Goal: Information Seeking & Learning: Find specific fact

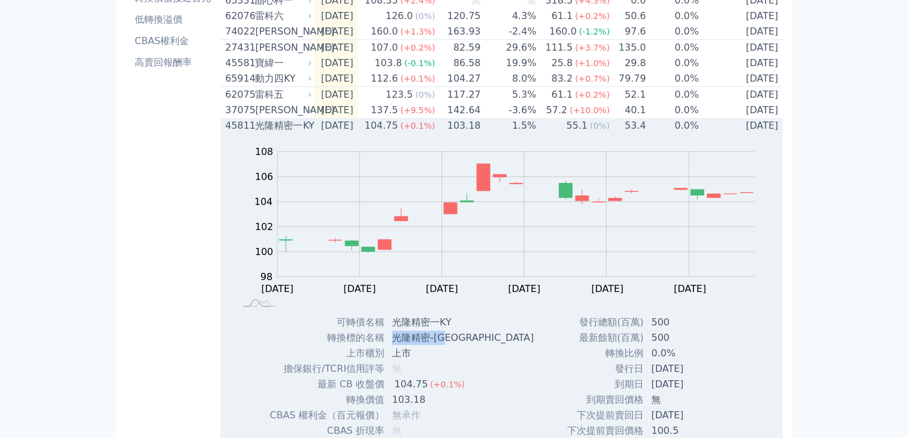
scroll to position [171, 0]
click at [464, 346] on td "光隆精密-[GEOGRAPHIC_DATA]" at bounding box center [464, 337] width 159 height 15
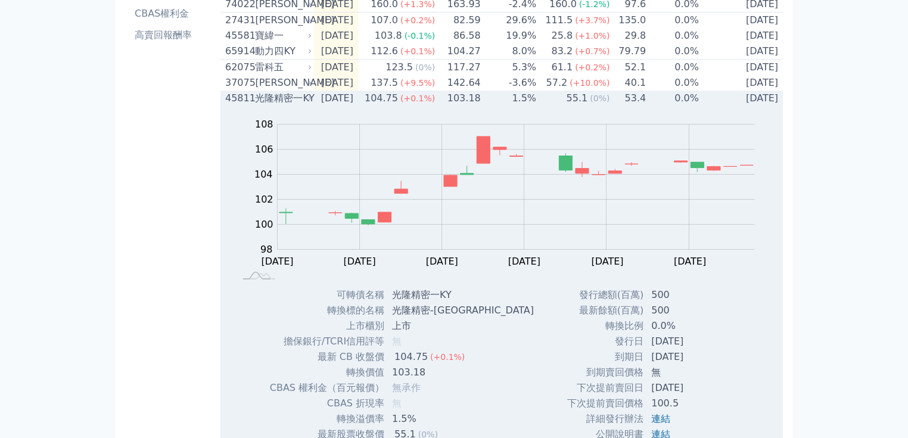
scroll to position [219, 0]
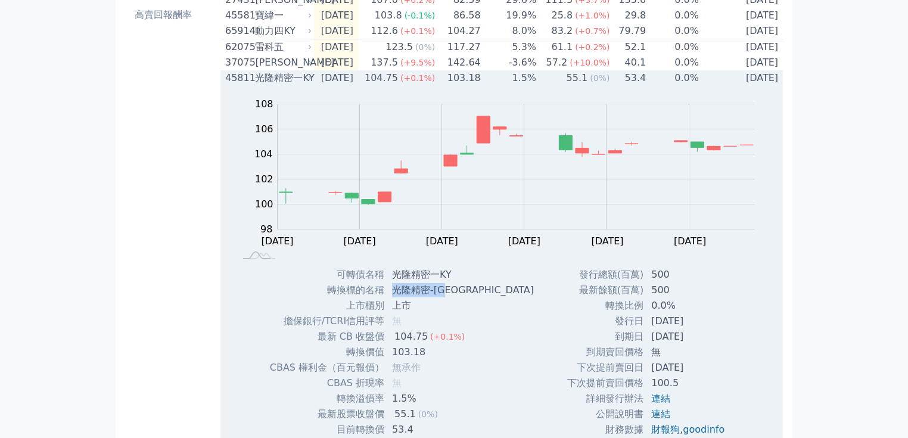
drag, startPoint x: 396, startPoint y: 306, endPoint x: 452, endPoint y: 306, distance: 56.0
click at [452, 298] on td "光隆精密-[GEOGRAPHIC_DATA]" at bounding box center [464, 289] width 159 height 15
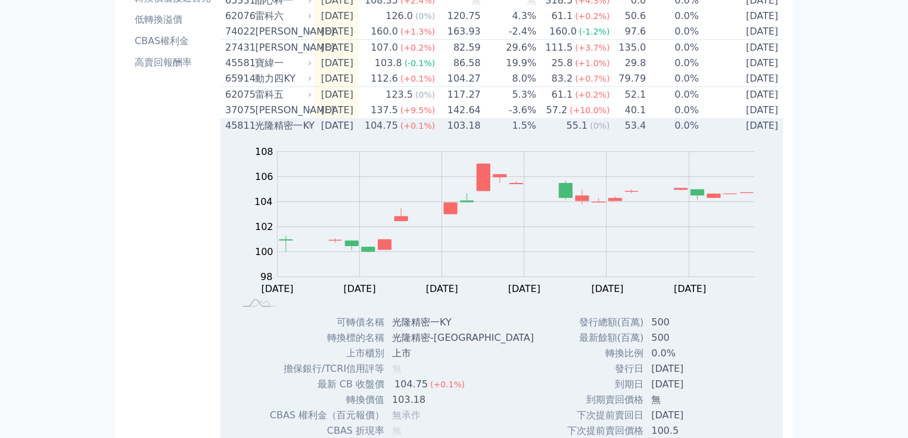
click at [302, 133] on div "光隆精密一KY" at bounding box center [282, 126] width 54 height 14
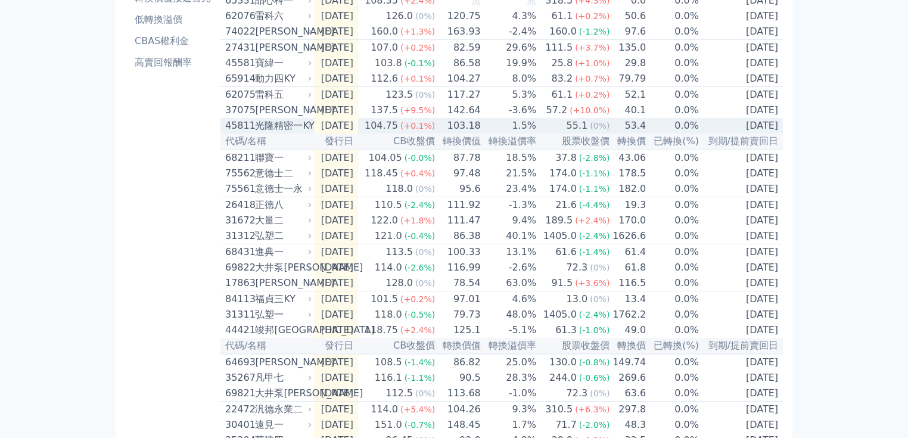
click at [239, 133] on div "45811" at bounding box center [238, 126] width 27 height 14
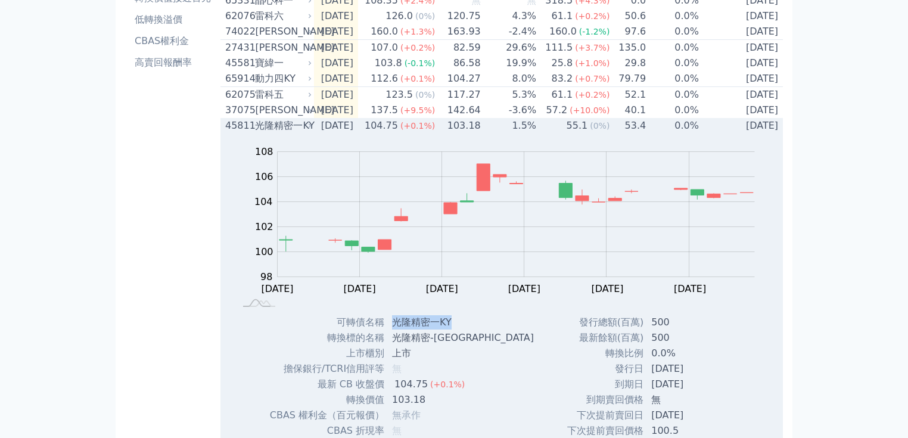
drag, startPoint x: 394, startPoint y: 336, endPoint x: 455, endPoint y: 334, distance: 61.4
click at [455, 330] on td "光隆精密一KY" at bounding box center [464, 322] width 159 height 15
copy td "光隆精密一KY"
click at [303, 133] on div "光隆精密一KY" at bounding box center [282, 126] width 54 height 14
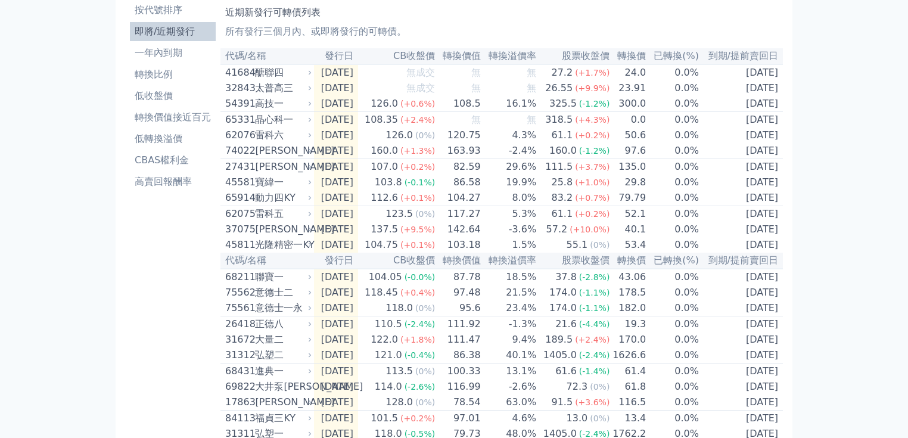
scroll to position [0, 0]
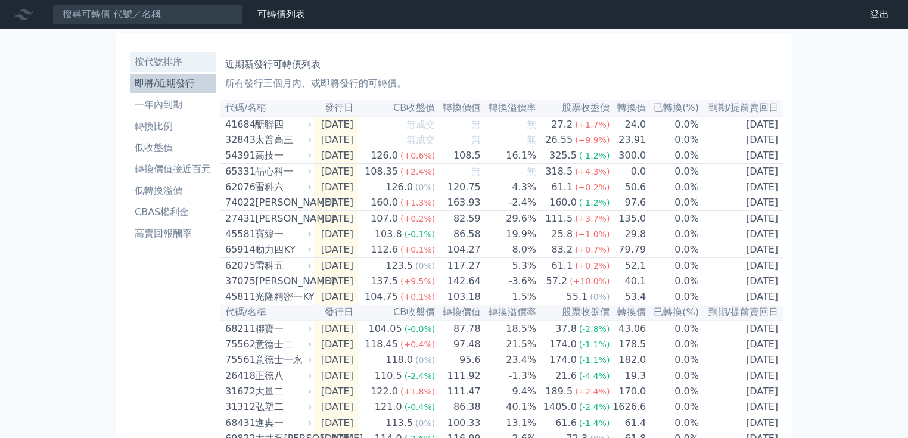
click at [181, 57] on li "按代號排序" at bounding box center [173, 62] width 86 height 14
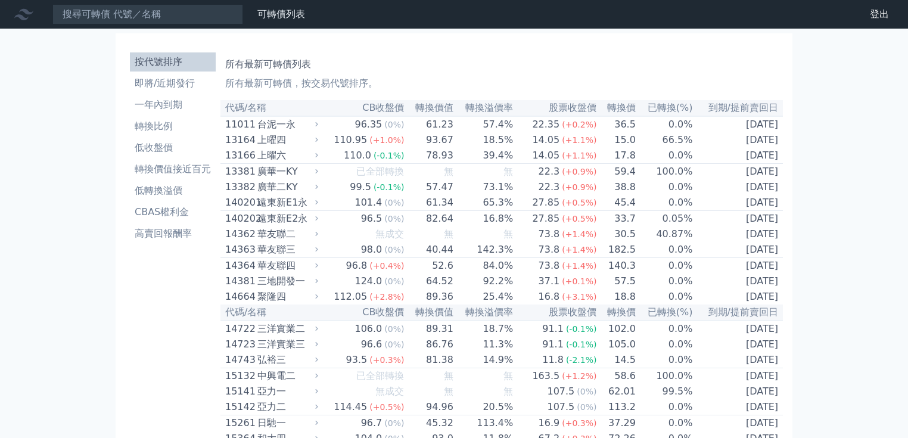
scroll to position [3314, 0]
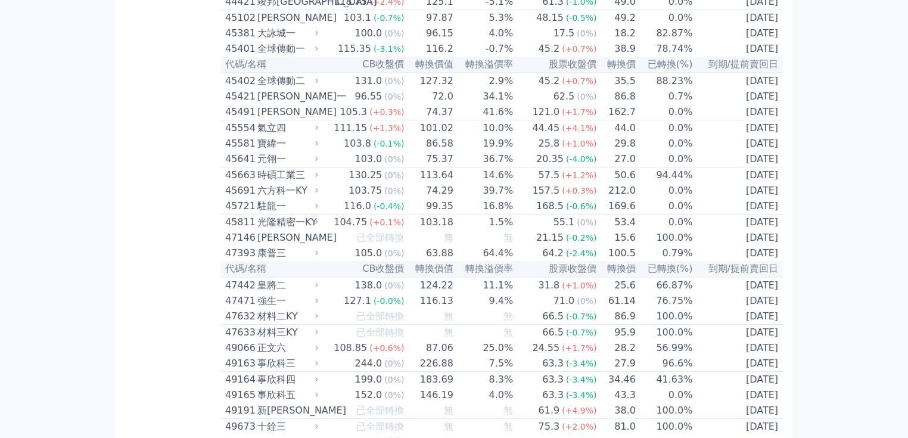
click at [868, 222] on div "可轉債列表 財務數據 可轉債列表 財務數據 登出 登出 按代號排序 即將/近期發行 一年內到期 轉換比例 低收盤價 轉換價值接近百元 低轉換溢價" at bounding box center [454, 149] width 908 height 6927
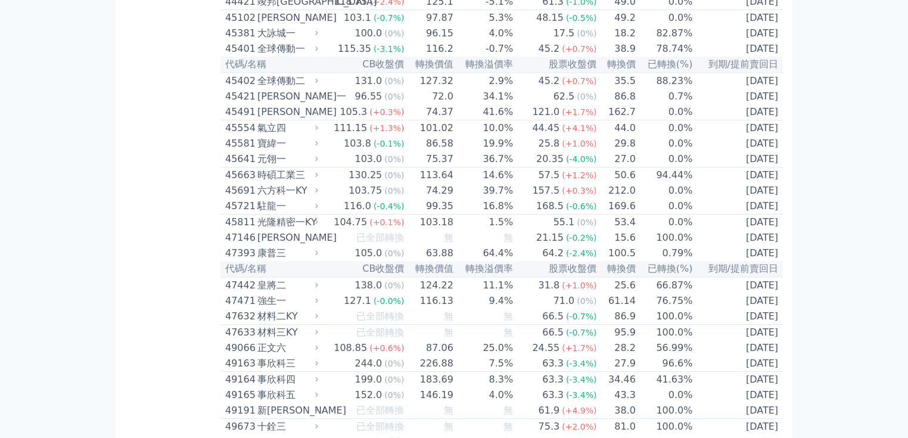
drag, startPoint x: 312, startPoint y: 219, endPoint x: 303, endPoint y: 217, distance: 8.5
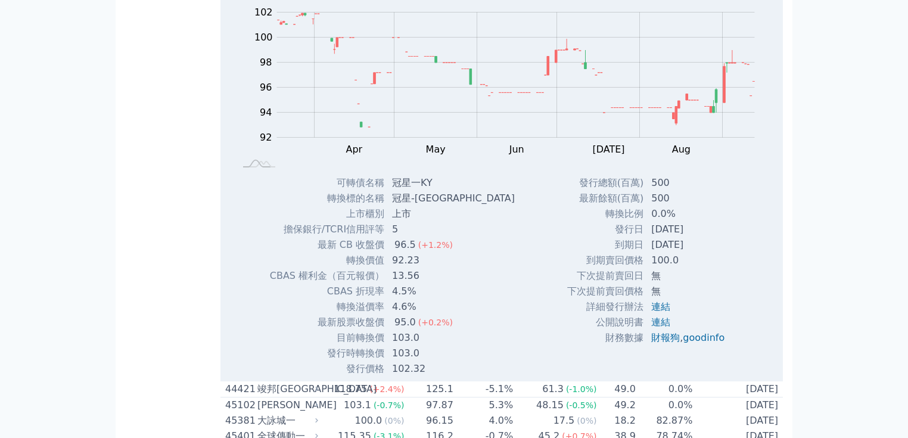
click at [865, 324] on div "可轉債列表 財務數據 可轉債列表 財務數據 登出 登出 按代號排序 即將/近期發行 一年內到期 轉換比例 低收盤價 轉換價值接近百元 低轉換溢價" at bounding box center [454, 343] width 908 height 7315
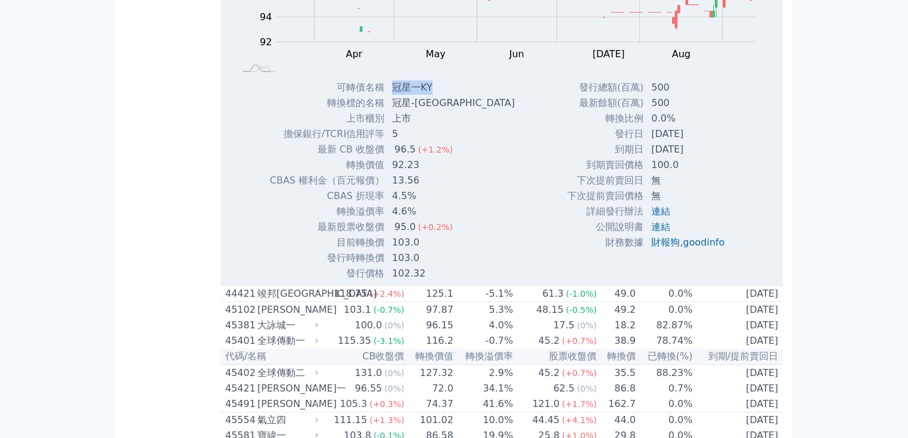
drag, startPoint x: 395, startPoint y: 321, endPoint x: 439, endPoint y: 319, distance: 43.5
click at [439, 95] on td "冠星一KY" at bounding box center [454, 87] width 139 height 15
copy td "冠星一KY"
click at [464, 281] on div "可轉債名稱 冠星一KY 轉換標的名稱 冠星-KY 上市櫃別 上市 擔保銀行/TCRI信用評等 5 最新 CB 收盤價 96.5 (+1.2%) 轉換價值 92…" at bounding box center [369, 180] width 229 height 201
click at [179, 131] on div "按代號排序 即將/近期發行 一年內到期 轉換比例 低收盤價 轉換價值接近百元 低轉換溢價 CBAS權利金 高賣回報酬率" at bounding box center [172, 263] width 95 height 7248
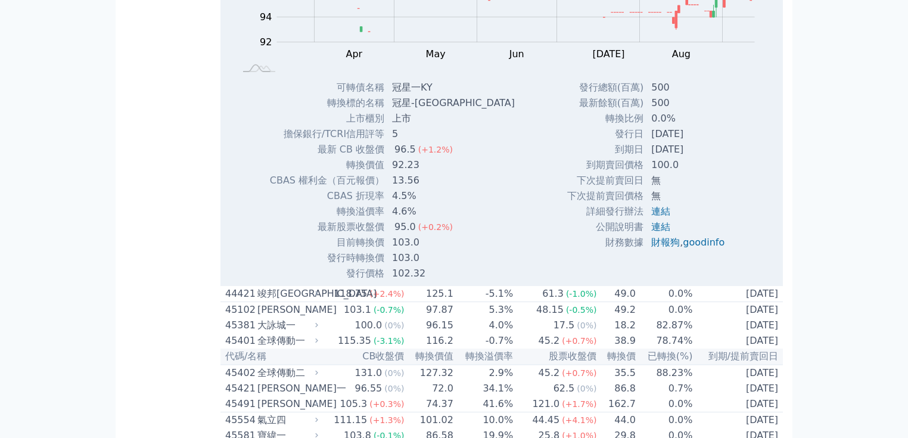
drag, startPoint x: 225, startPoint y: 124, endPoint x: 253, endPoint y: 125, distance: 28.0
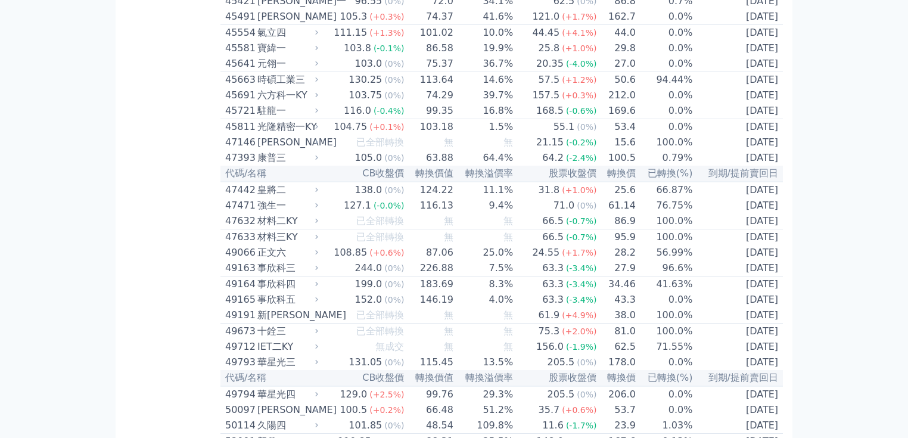
copy div "44391"
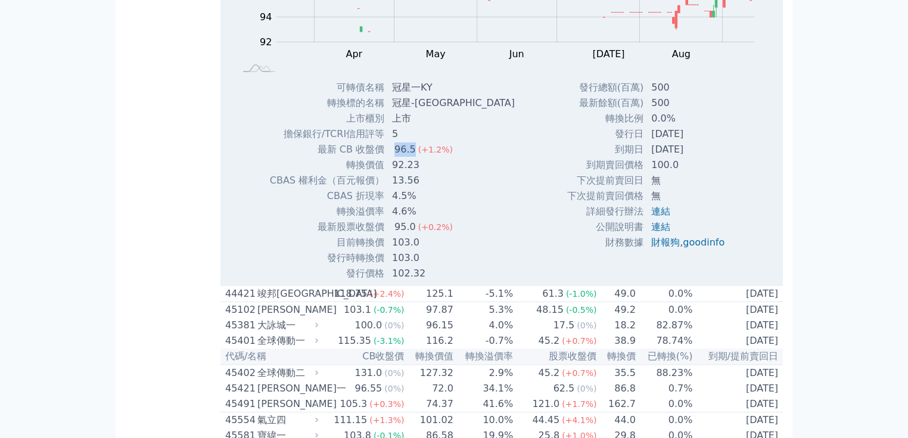
drag, startPoint x: 395, startPoint y: 381, endPoint x: 413, endPoint y: 380, distance: 17.9
click at [413, 157] on div "96.5" at bounding box center [405, 149] width 26 height 14
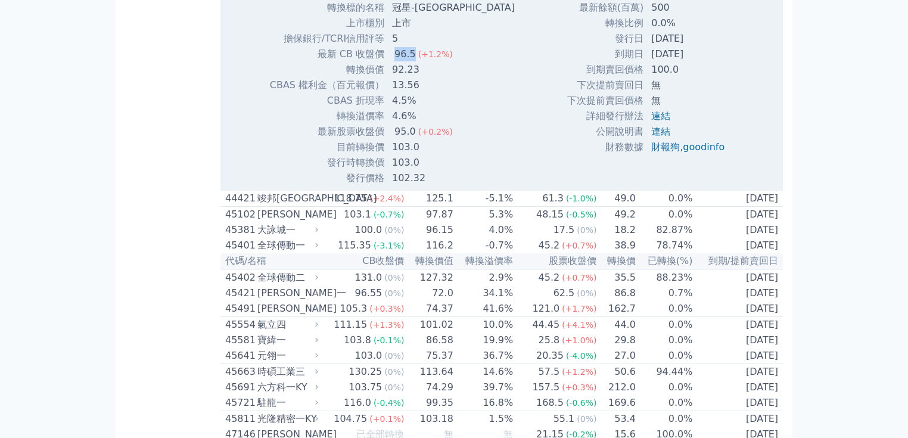
copy div "96.5"
